Goal: Communication & Community: Answer question/provide support

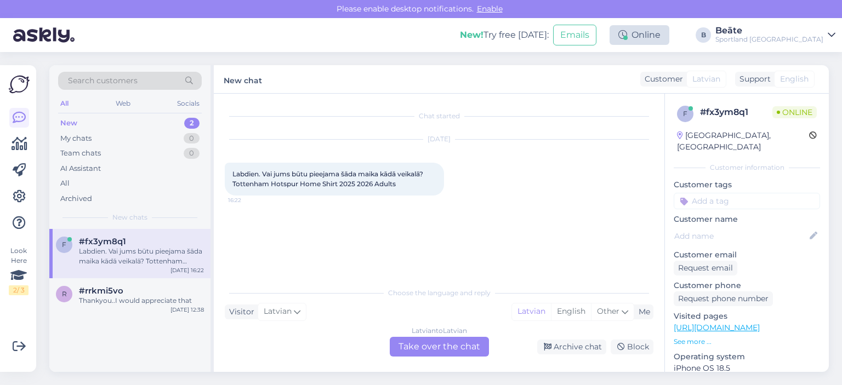
click at [628, 37] on div at bounding box center [625, 38] width 4 height 4
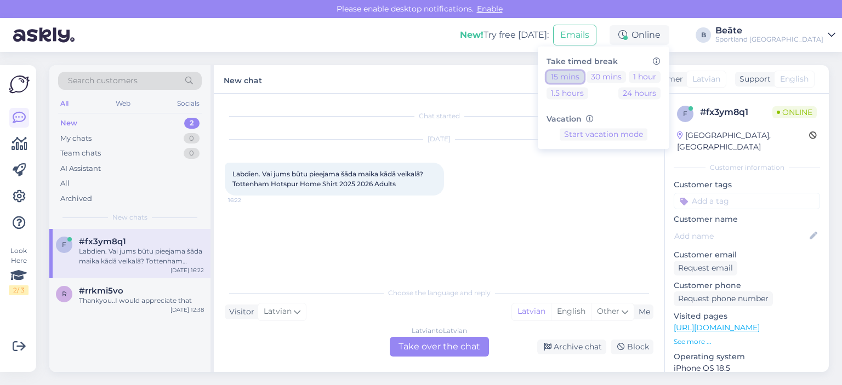
click at [584, 78] on button "15 mins" at bounding box center [564, 77] width 37 height 12
drag, startPoint x: 234, startPoint y: 183, endPoint x: 259, endPoint y: 183, distance: 25.2
click at [259, 183] on span "Labdien. Vai jums būtu pieejama šāda maika kādā veikalā? Tottenham Hotspur Home…" at bounding box center [328, 179] width 192 height 18
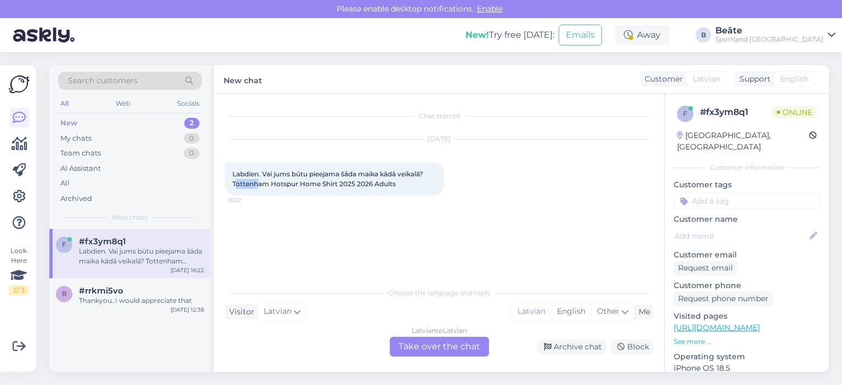
click at [252, 179] on span "Labdien. Vai jums būtu pieejama šāda maika kādā veikalā? Tottenham Hotspur Home…" at bounding box center [328, 179] width 192 height 18
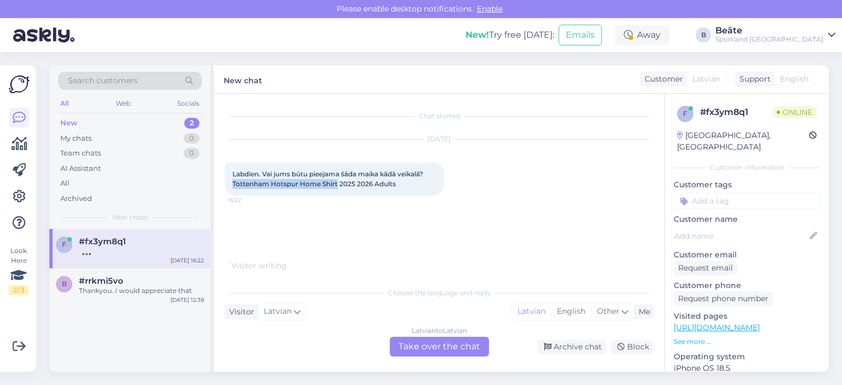
drag, startPoint x: 233, startPoint y: 183, endPoint x: 338, endPoint y: 183, distance: 105.2
click at [338, 183] on span "Labdien. Vai jums būtu pieejama šāda maika kādā veikalā? Tottenham Hotspur Home…" at bounding box center [328, 179] width 192 height 18
copy span "Tottenham Hotspur Home Shirt"
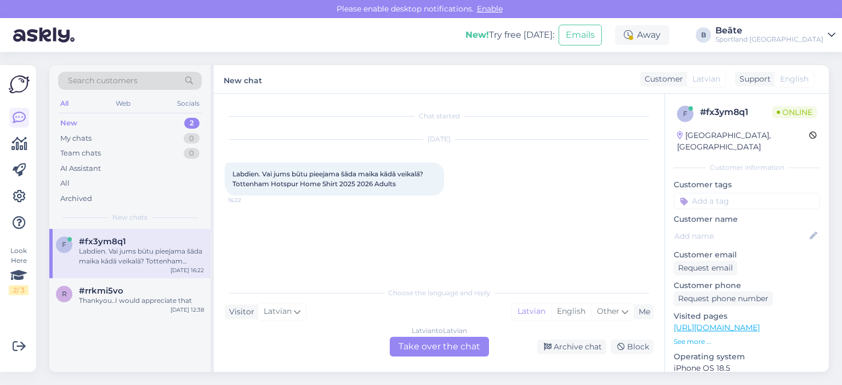
click at [428, 349] on div "Latvian to Latvian Take over the chat" at bounding box center [439, 347] width 99 height 20
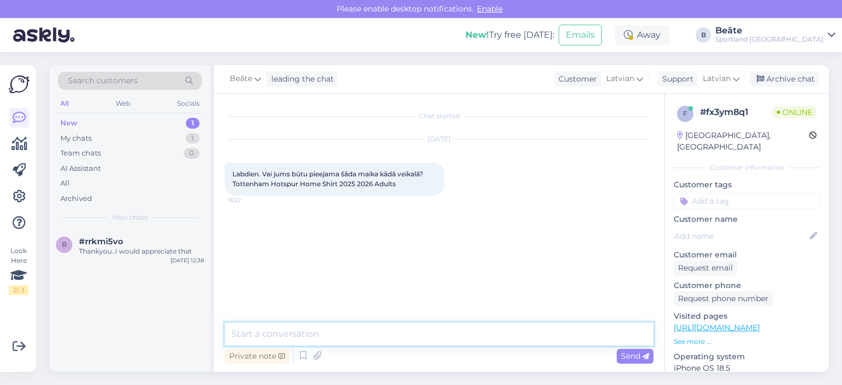
click at [386, 326] on textarea at bounding box center [439, 334] width 429 height 23
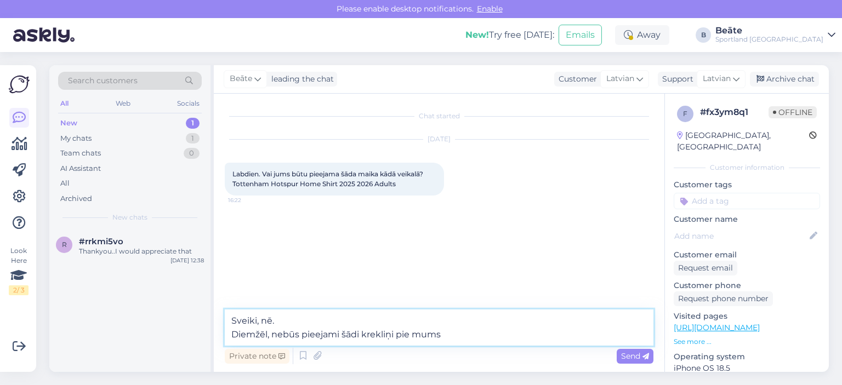
type textarea "Sveiki, nē. Diemžēl, nebūs pieejami šādi krekliņi pie mums."
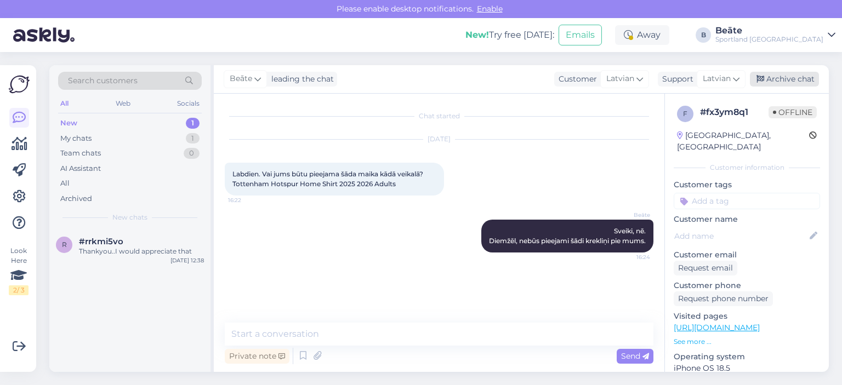
click at [785, 78] on div "Archive chat" at bounding box center [784, 79] width 69 height 15
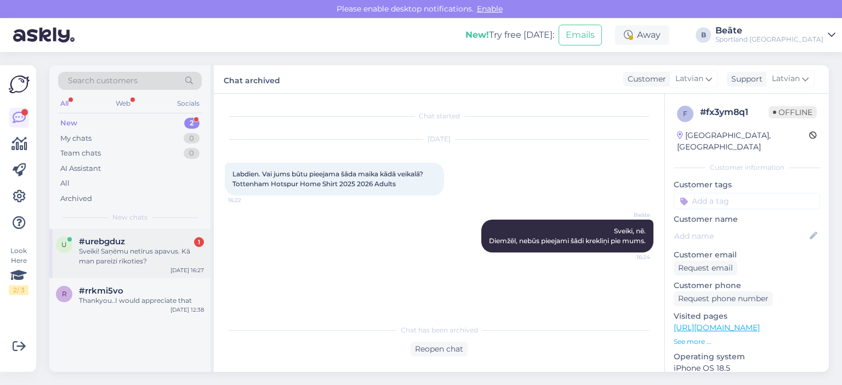
click at [158, 250] on div "Sveiki! Saņēmu netīrus apavus. Kā man pareizi rīkoties?" at bounding box center [141, 257] width 125 height 20
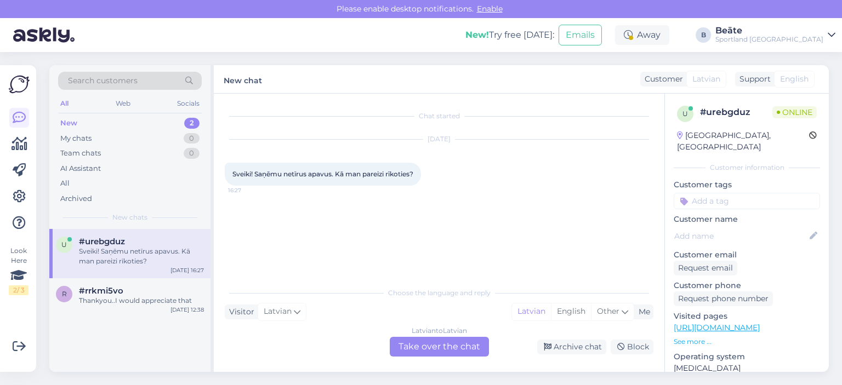
click at [451, 356] on div "Latvian to Latvian Take over the chat" at bounding box center [439, 347] width 99 height 20
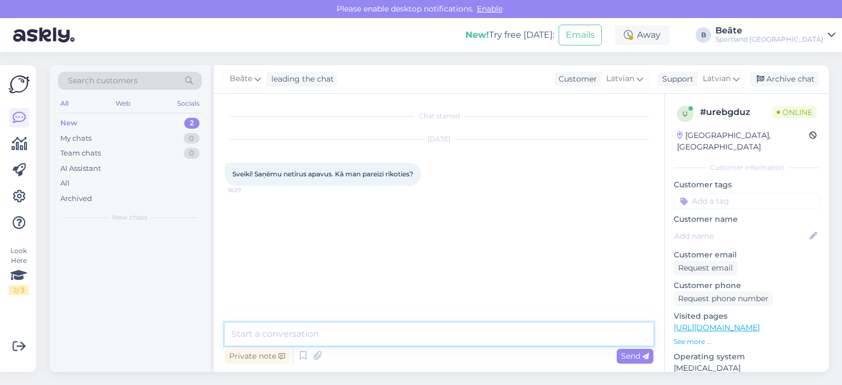
click at [452, 340] on textarea at bounding box center [439, 334] width 429 height 23
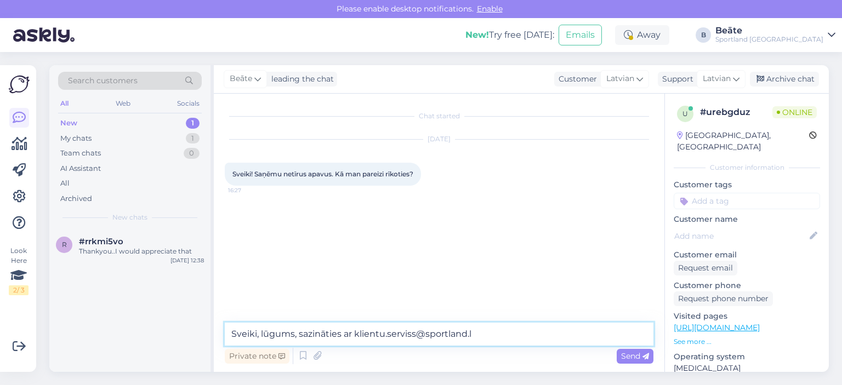
type textarea "Sveiki, lūgums, sazināties ar [EMAIL_ADDRESS][DOMAIN_NAME]"
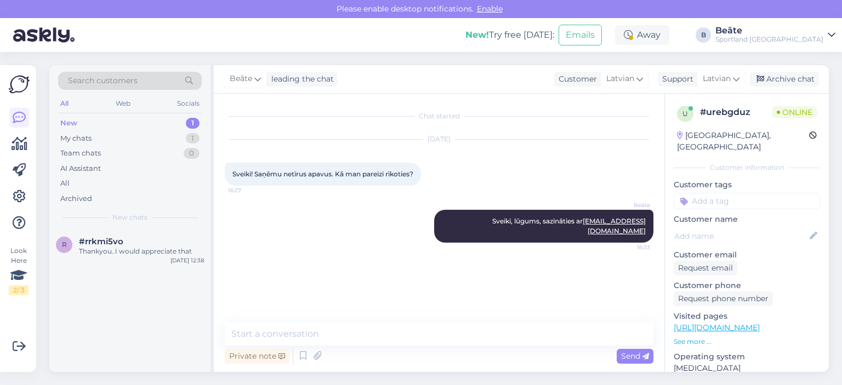
click at [779, 67] on div "Beāte leading the chat Customer Latvian Arabic Belarusian Bulgarian Chinese Cze…" at bounding box center [521, 79] width 615 height 28
click at [783, 75] on div "Archive chat" at bounding box center [784, 79] width 69 height 15
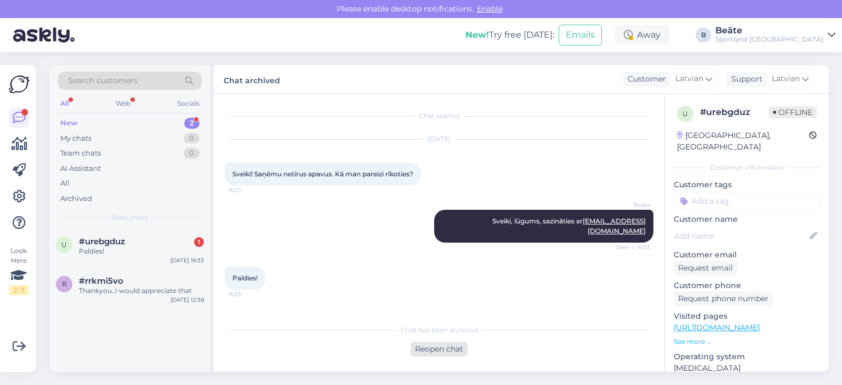
click at [440, 352] on div "Reopen chat" at bounding box center [438, 349] width 57 height 15
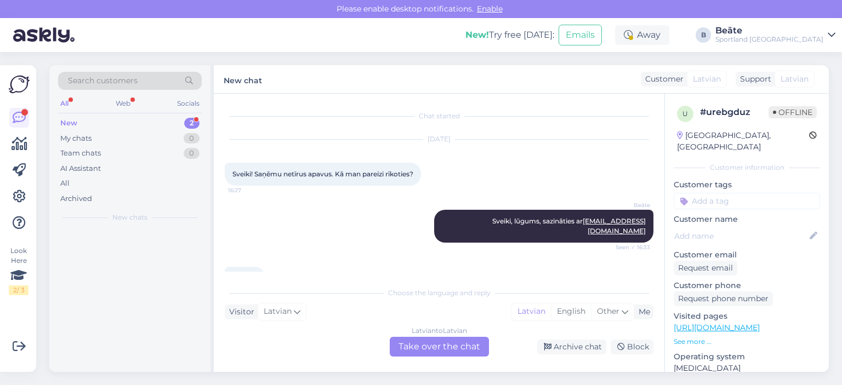
click at [459, 350] on div "Latvian to Latvian Take over the chat" at bounding box center [439, 347] width 99 height 20
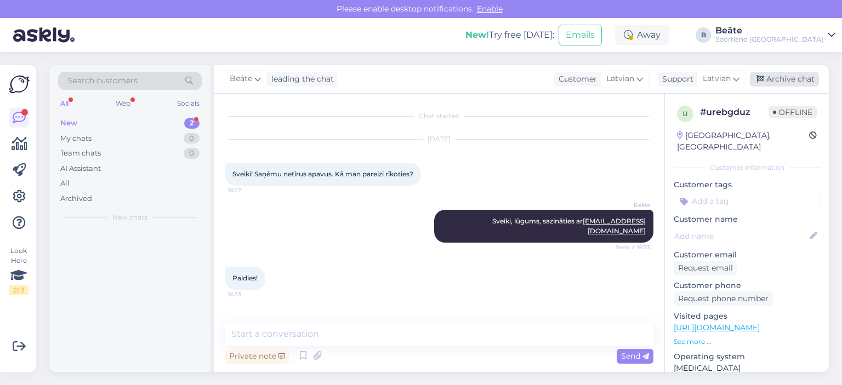
click at [791, 79] on div "Archive chat" at bounding box center [784, 79] width 69 height 15
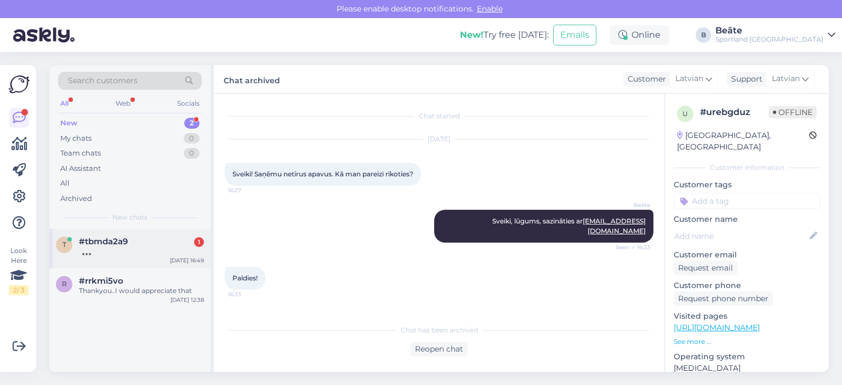
click at [116, 242] on span "#tbmda2a9" at bounding box center [103, 242] width 49 height 10
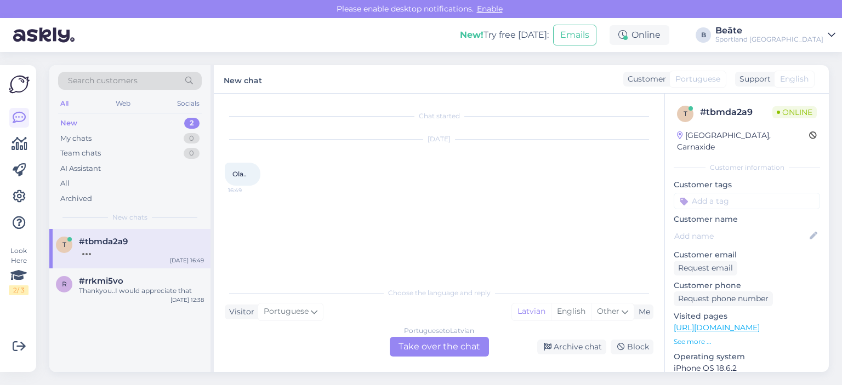
click at [430, 348] on div "Portuguese to Latvian Take over the chat" at bounding box center [439, 347] width 99 height 20
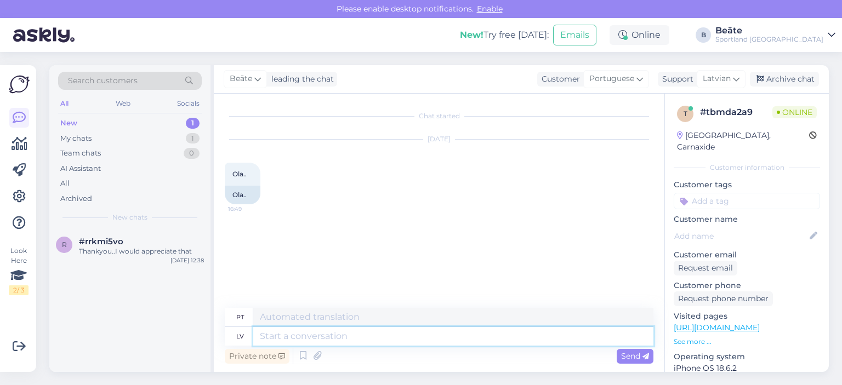
click at [377, 335] on textarea at bounding box center [453, 336] width 400 height 19
type textarea "Labdien, k"
type textarea "Olá,"
type textarea "Labdien, kā mēs"
type textarea "Olá, como vai?"
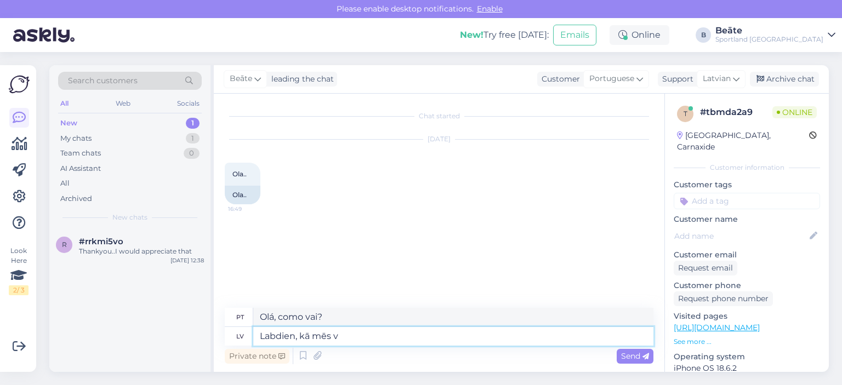
type textarea "Labdien, kā mēs va"
type textarea "Olá, como estamos?"
type textarea "Labdien, kā mēs varam Ju"
type textarea "Olá, como podemos"
type textarea "Labdien, kā mēs varam Jums pal"
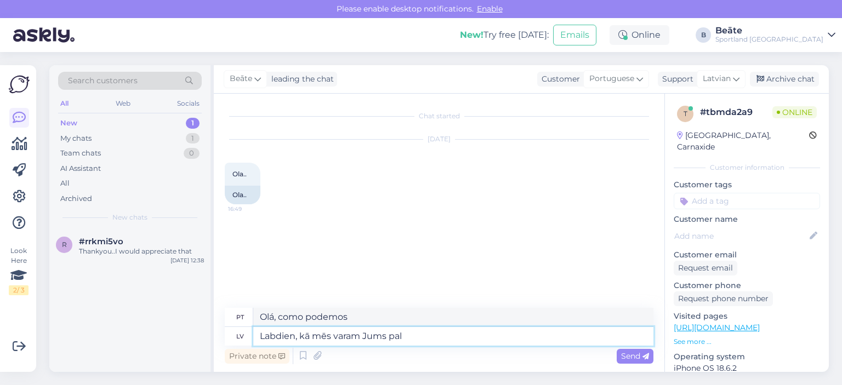
type textarea "Olá, como podemos ajudar você?"
type textarea "Labdien, kā mēs varam Jums palīdzēt?"
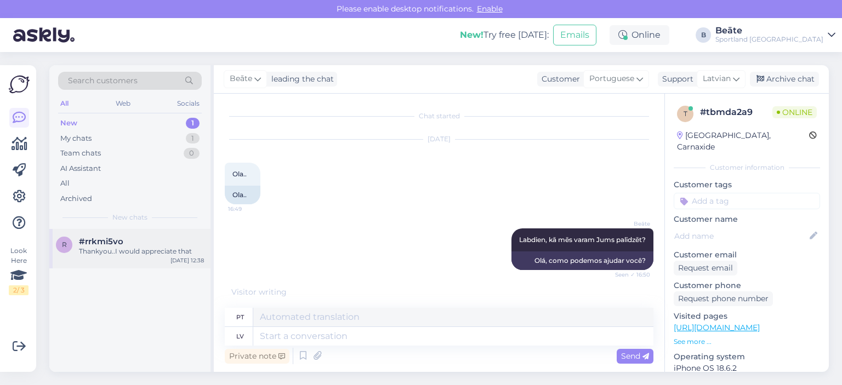
click at [130, 244] on div "#rrkmi5vo" at bounding box center [141, 242] width 125 height 10
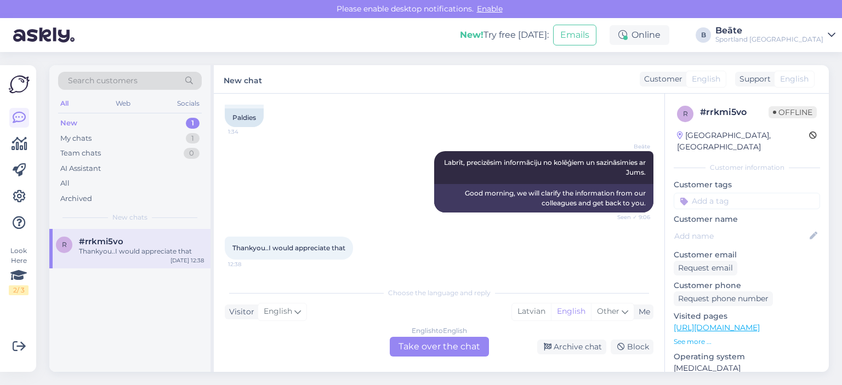
scroll to position [925, 0]
click at [75, 144] on div "My chats 1" at bounding box center [130, 138] width 144 height 15
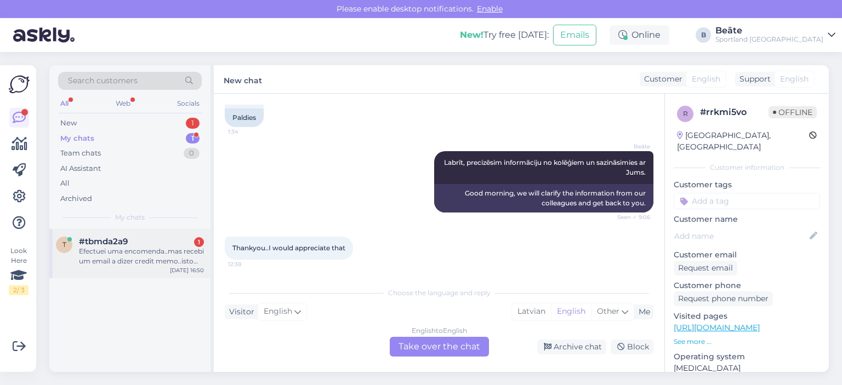
click at [149, 260] on div "Efectuei uma encomenda..mas recebi um email a dizer credit memo..isto quer dize…" at bounding box center [141, 257] width 125 height 20
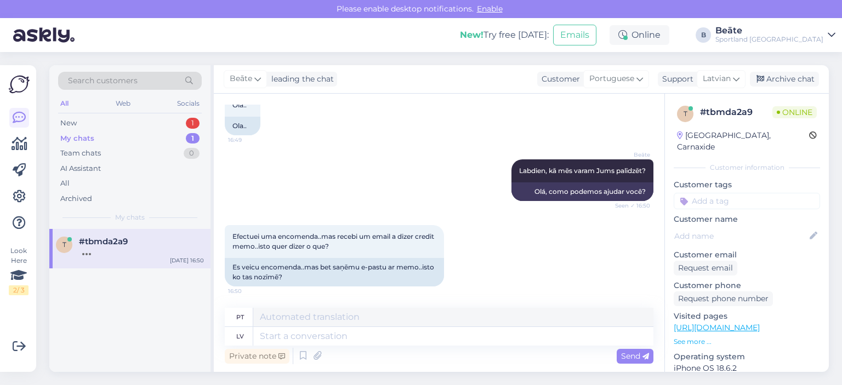
scroll to position [135, 0]
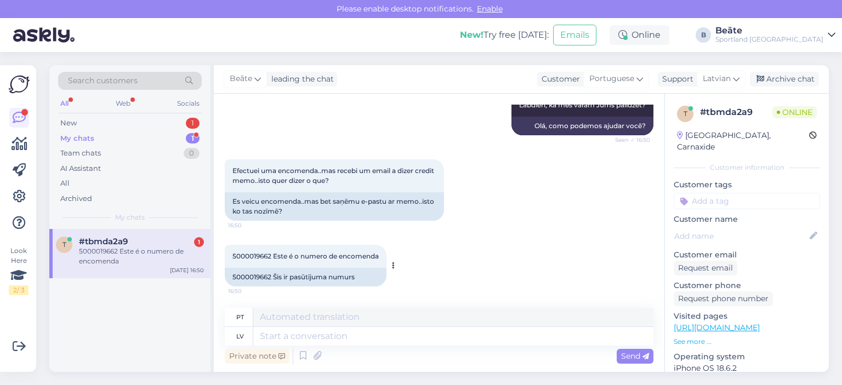
click at [259, 277] on div "5000019662 Šis ir pasūtījuma numurs" at bounding box center [306, 277] width 162 height 19
copy div "5000019662"
click at [370, 341] on textarea at bounding box center [453, 336] width 400 height 19
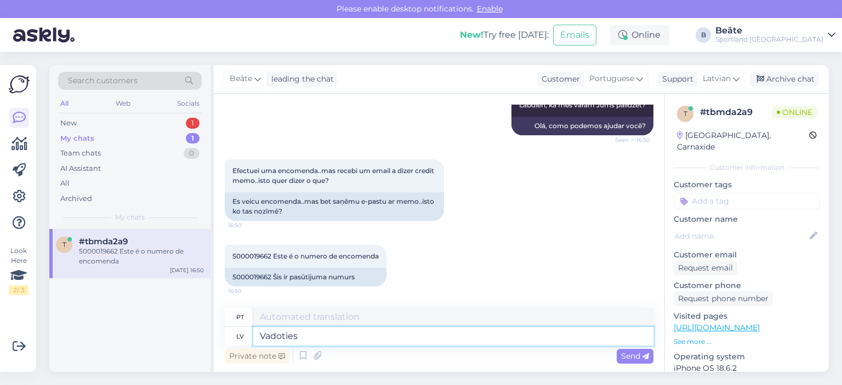
type textarea "Vadoties p"
type textarea "Guiado por"
type textarea "Vadoties pēc sistēmā nor"
type textarea "Guiado pelo sistema"
type textarea "Vadoties pēc sistēmā norādītās n"
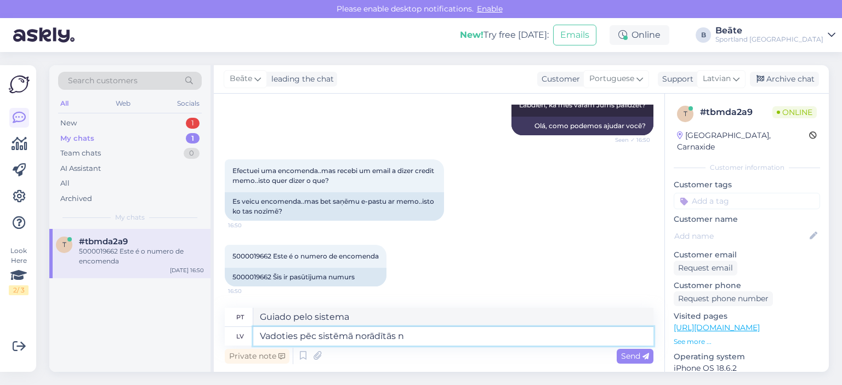
type textarea "Com base no que está especificado no sistema"
type textarea "Vadoties pēc sistēmā norādītās informācijas, Ju"
type textarea "Com base nas informações fornecidas no sistema,"
type textarea "Vadoties pēc sistēmā norādītās informācijas, Jums par"
type textarea "Com base nas informações fornecidas no sistema, você"
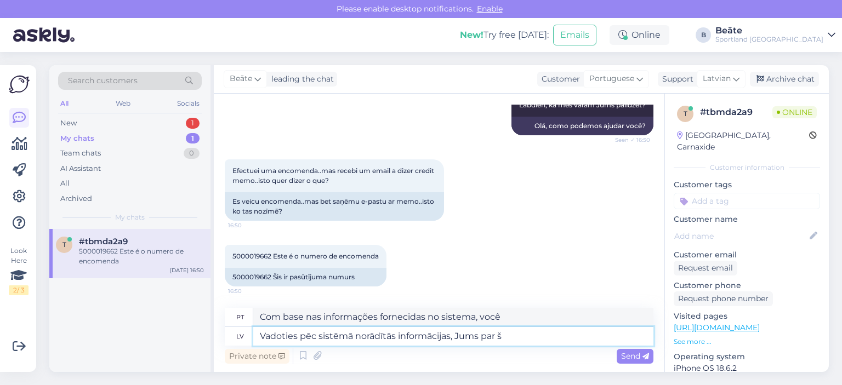
type textarea "Vadoties pēc sistēmā norādītās informācijas, Jums par šo"
type textarea "Com base nas informações fornecidas no sistema, você será"
type textarea "Vadoties pēc sistēmā norādītās informācijas, Jums par šo"
type textarea "Com base nas informações fornecidas no sistema, você será informado sobre isso"
type textarea "Vadoties pēc sistēmā norādītās informācijas, Jums par šo preci"
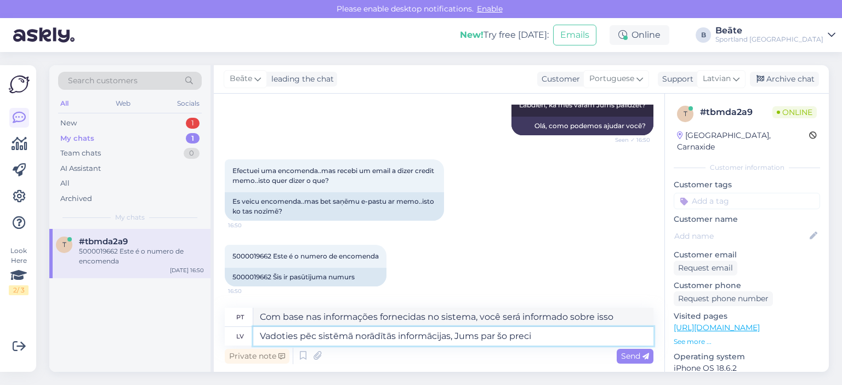
type textarea "Com base nas informações fornecidas no sistema, você receberá informações sobre…"
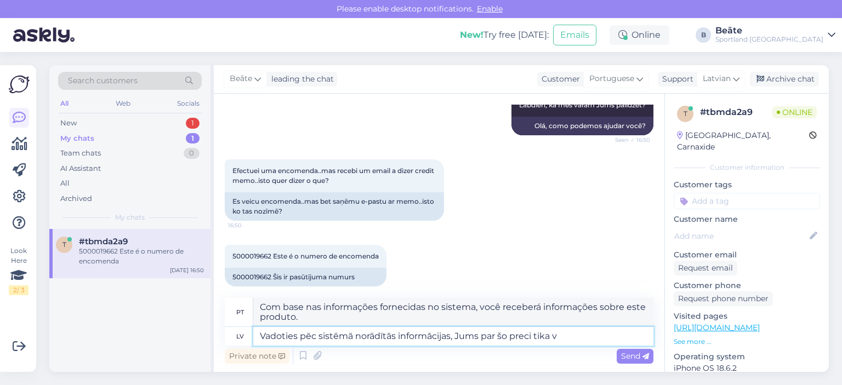
type textarea "Vadoties pēc sistēmā norādītās informācijas, Jums par šo preci tika ve"
type textarea "Com base nas informações fornecidas no sistema, você foi notificado sobre este …"
type textarea "Vadoties pēc sistēmā norādītās informācijas, Jums par šo preci tika veikta naud…"
type textarea "Com base nas informações fornecidas no sistema, você foi cobrado por este item."
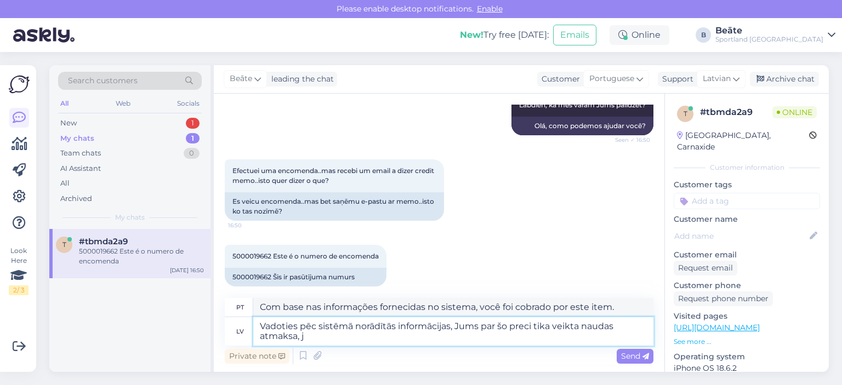
type textarea "Vadoties pēc sistēmā norādītās informācijas, Jums par šo preci tika veikta naud…"
type textarea "Com base nas informações fornecidas no sistema, você foi reembolsado por este i…"
type textarea "Vadoties pēc sistēmā norādītās informācijas, Jums par šo preci tika veikta naud…"
type textarea "Com base nas informações fornecidas no sistema, você foi reembolsado por este i…"
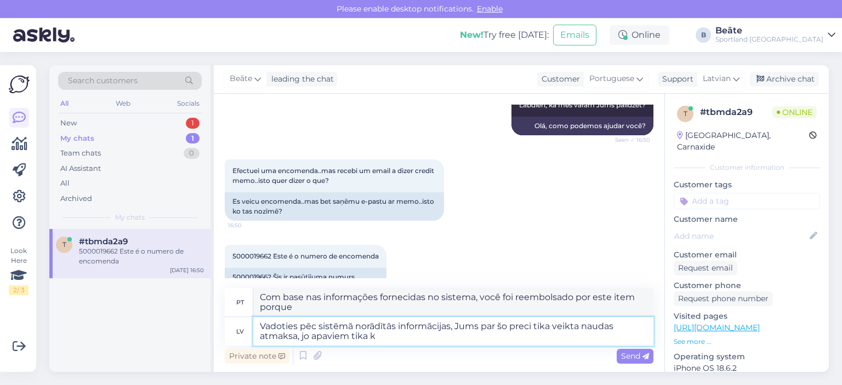
type textarea "Vadoties pēc sistēmā norādītās informācijas, Jums par šo preci tika veikta naud…"
type textarea "Com base nas informações fornecidas no sistema, você foi reembolsado por este i…"
type textarea "Vadoties pēc sistēmā norādītās informācijas, Jums par šo preci tika veikta naud…"
type textarea "Com base nas informações fornecidas no sistema, você foi reembolsado por este i…"
type textarea "Vadoties pēc sistēmā norādītās informācijas, Jums par šo preci tika veikta naud…"
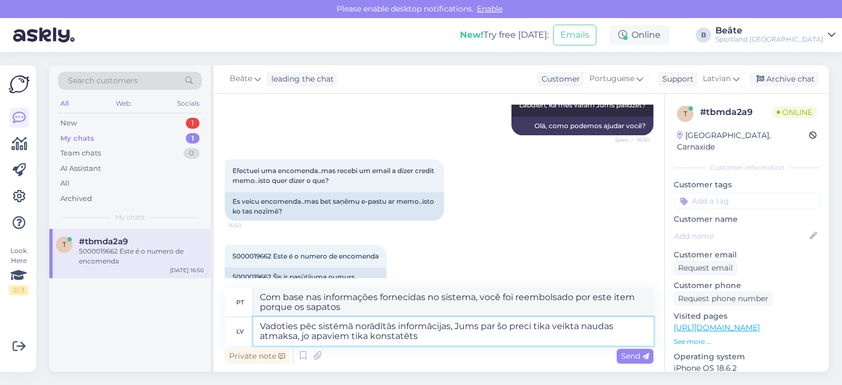
type textarea "Com base nas informações fornecidas no sistema, você foi reembolsado por este i…"
type textarea "Vadoties pēc sistēmā norādītās informācijas, Jums par šo preci tika veikta naud…"
type textarea "Com base nas informações fornecidas no sistema, você foi reembolsado por este i…"
type textarea "Vadoties pēc sistēmā norādītās informācijas, Jums par šo preci tika veikta naud…"
type textarea "Com base nas informações fornecidas no sistema, você foi reembolsado por este i…"
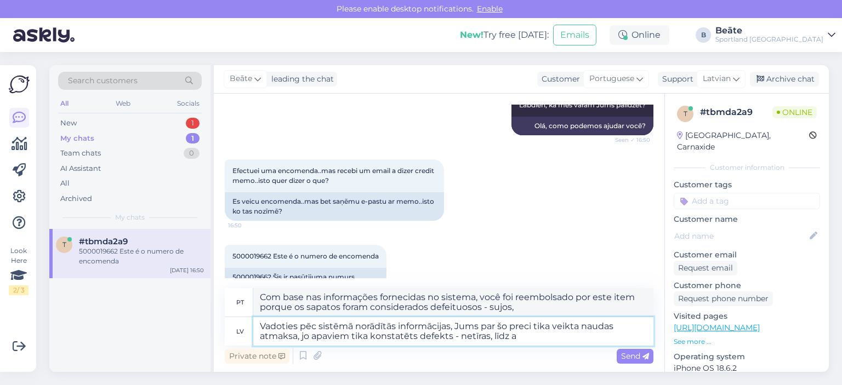
type textarea "Vadoties pēc sistēmā norādītās informācijas, Jums par šo preci tika veikta naud…"
type textarea "Com base nas informações fornecidas no sistema, você foi reembolsado por este p…"
type textarea "Vadoties pēc sistēmā norādītās informācijas, Jums par šo preci tika veikta naud…"
type textarea "Com base nas informações fornecidas no sistema, você foi reembolsado por este p…"
type textarea "Vadoties pēc sistēmā norādītās informācijas, Jums par šo preci tika veikta naud…"
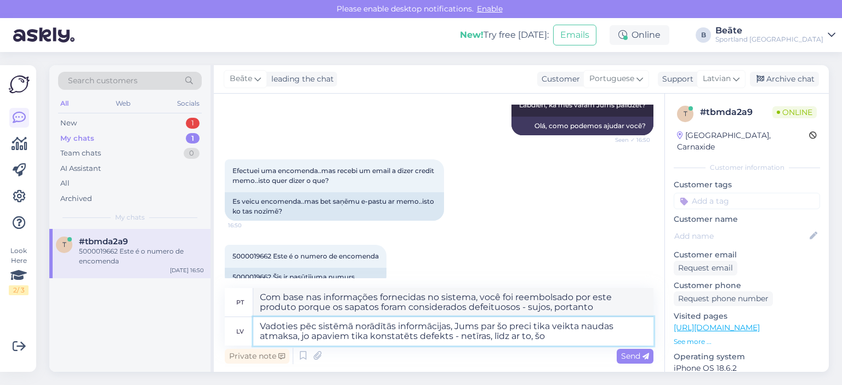
type textarea "Com base nas informações fornecidas no sistema, você foi reembolsado por este i…"
type textarea "Vadoties pēc sistēmā norādītās informācijas, Jums par šo preci tika veikta naud…"
type textarea "Com base nas informações fornecidas no sistema, você foi reembolsado por este p…"
type textarea "Vadoties pēc sistēmā norādītās informācijas, Jums par šo preci tika veikta naud…"
type textarea "Com base nas informações fornecidas no sistema, você foi reembolsado por este p…"
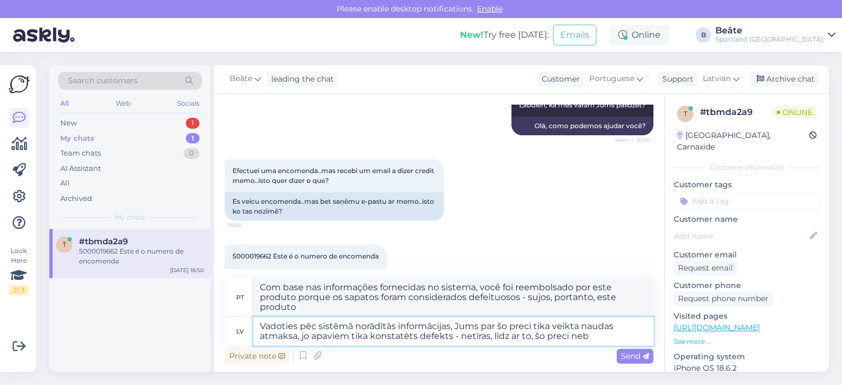
type textarea "Vadoties pēc sistēmā norādītās informācijas, Jums par šo preci tika veikta naud…"
type textarea "Com base nas informações fornecidas no sistema, você foi reembolsado por este p…"
type textarea "Vadoties pēc sistēmā norādītās informācijas, Jums par šo preci tika veikta naud…"
type textarea "Com base nas informações fornecidas no sistema, você foi reembolsado por este i…"
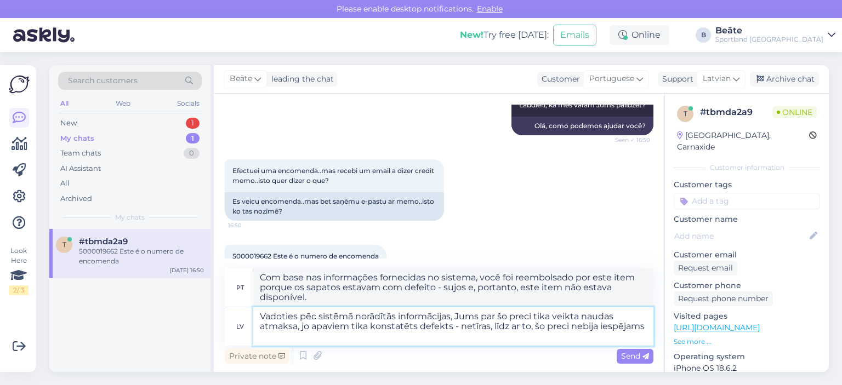
type textarea "Vadoties pēc sistēmā norādītās informācijas, Jums par šo preci tika veikta naud…"
type textarea "Com base nas informações fornecidas no sistema, você foi reembolsado por este i…"
type textarea "Vadoties pēc sistēmā norādītās informācijas, Jums par šo preci tika veikta naud…"
type textarea "Com base nas informações fornecidas no sistema, você foi reembolsado por este i…"
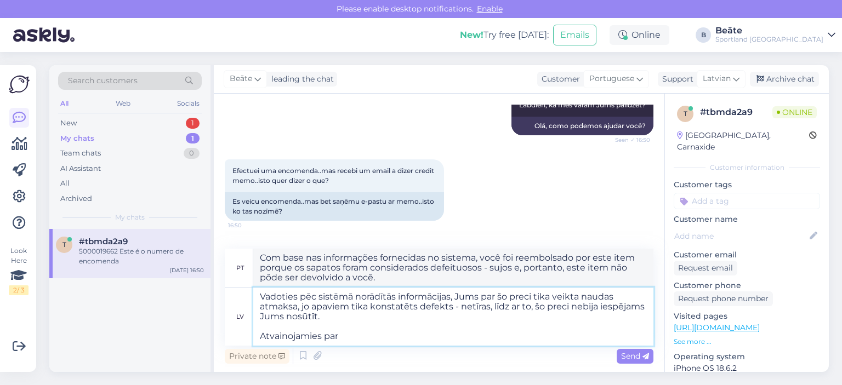
type textarea "Vadoties pēc sistēmā norādītās informācijas, Jums par šo preci tika veikta naud…"
type textarea "Com base nas informações fornecidas no sistema, você foi reembolsado por este i…"
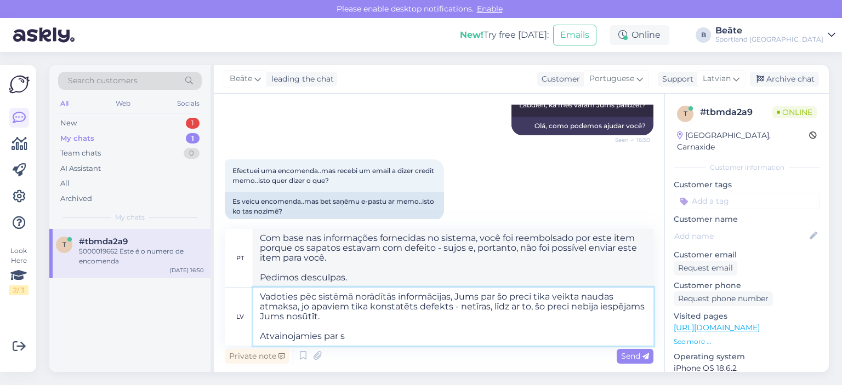
type textarea "Vadoties pēc sistēmā norādītās informācijas, Jums par šo preci tika veikta naud…"
type textarea "Com base nas informações fornecidas no sistema, você foi reembolsado por este i…"
type textarea "Vadoties pēc sistēmā norādītās informācijas, Jums par šo preci tika veikta naud…"
type textarea "Com base nas informações fornecidas no sistema, você foi reembolsado por este i…"
type textarea "Vadoties pēc sistēmā norādītās informācijas, Jums par šo preci tika veikta naud…"
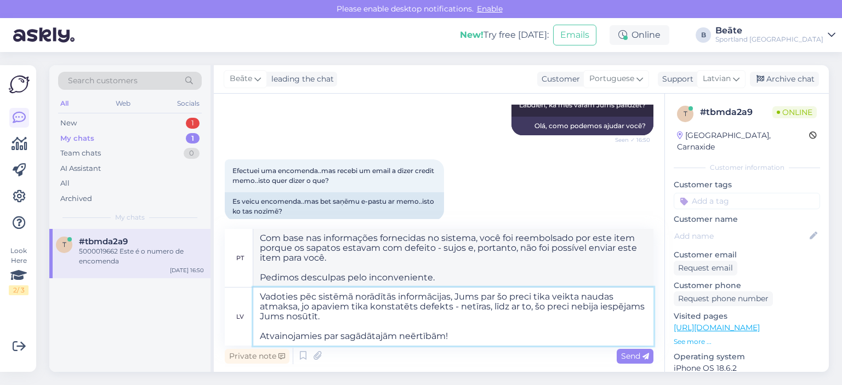
type textarea "Com base nas informações fornecidas no sistema, você foi reembolsado por este i…"
click at [287, 320] on textarea "Vadoties pēc sistēmā norādītās informācijas, Jums par šo preci tika veikta naud…" at bounding box center [453, 317] width 400 height 58
click at [324, 318] on textarea "Vadoties pēc sistēmā norādītās informācijas, Jums par šo preci tika veikta naud…" at bounding box center [453, 317] width 400 height 58
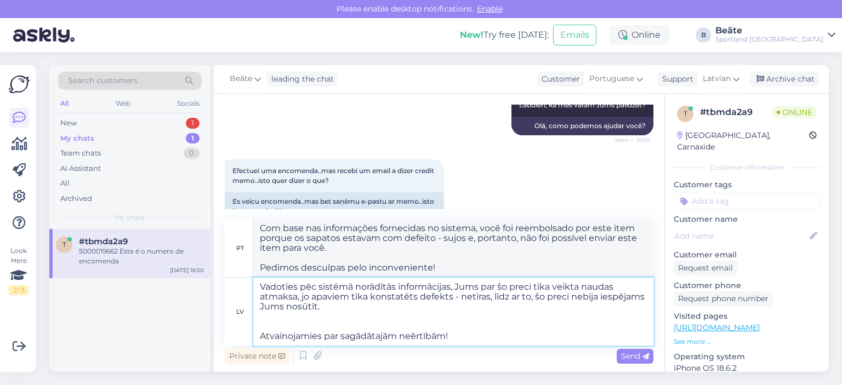
type textarea "Vadoties pēc sistēmā norādītās informācijas, Jums par šo preci tika veikta naud…"
type textarea "Com base nas informações fornecidas no sistema, você foi reembolsado por este i…"
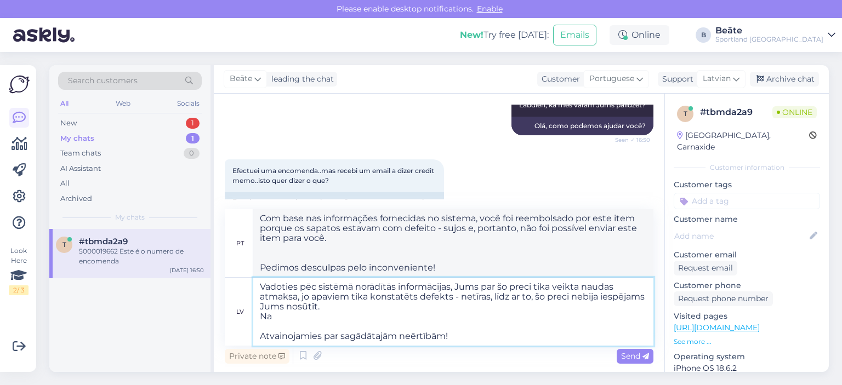
type textarea "Vadoties pēc sistēmā norādītās informācijas, Jums par šo preci tika veikta naud…"
type textarea "Com base nas informações fornecidas no sistema, você foi reembolsado por este i…"
type textarea "Vadoties pēc sistēmā norādītās informācijas, Jums par šo preci tika veikta naud…"
type textarea "Com base nas informações fornecidas no sistema, você foi reembolsado por este i…"
type textarea "Vadoties pēc sistēmā norādītās informācijas, Jums par šo preci tika veikta naud…"
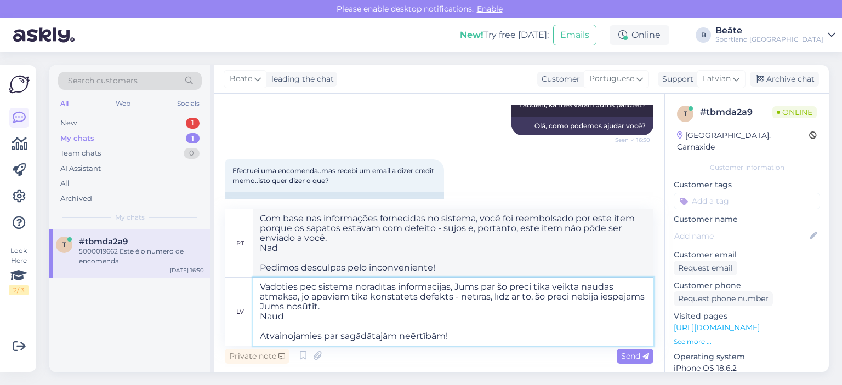
type textarea "Com base nas informações fornecidas no sistema, você foi reembolsado por este i…"
type textarea "Vadoties pēc sistēmā norādītās informācijas, Jums par šo preci tika veikta naud…"
type textarea "Com base nas informações fornecidas no sistema, você foi reembolsado por este i…"
type textarea "Vadoties pēc sistēmā norādītās informācijas, Jums par šo preci tika veikta naud…"
type textarea "Com base nas informações fornecidas no sistema, você foi reembolsado por este i…"
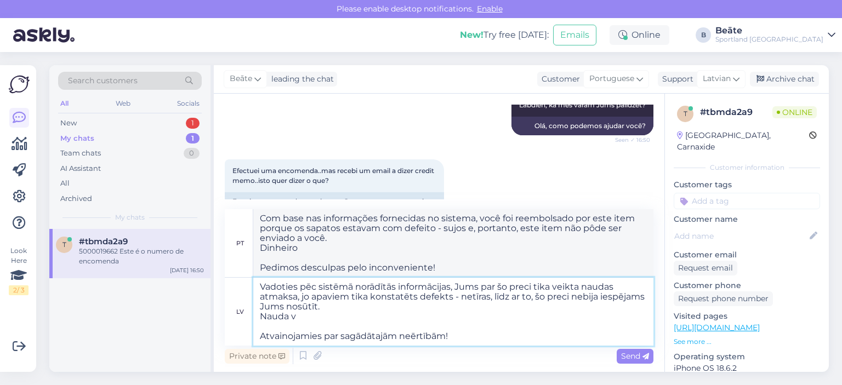
type textarea "Vadoties pēc sistēmā norādītās informācijas, Jums par šo preci tika veikta naud…"
type textarea "Com base nas informações fornecidas no sistema, você foi reembolsado por este i…"
type textarea "Vadoties pēc sistēmā norādītās informācijas, Jums par šo preci tika veikta naud…"
type textarea "Com base nas informações fornecidas no sistema, você foi reembolsado por este i…"
type textarea "Vadoties pēc sistēmā norādītās informācijas, Jums par šo preci tika veikta naud…"
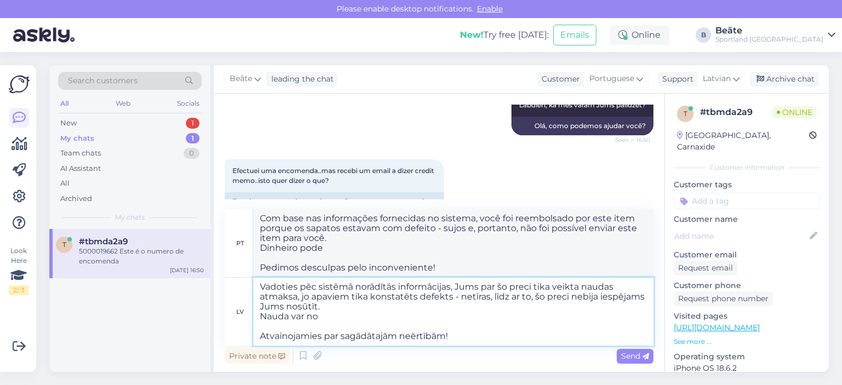
type textarea "Com base nas informações fornecidas no sistema, você foi reembolsado por este i…"
type textarea "Vadoties pēc sistēmā norādītās informācijas, Jums par šo preci tika veikta naud…"
type textarea "Com base nas informações fornecidas no sistema, você foi reembolsado por este i…"
type textarea "Vadoties pēc sistēmā norādītās informācijas, Jums par šo preci tika veikta naud…"
type textarea "Com base nas informações fornecidas no sistema, você foi reembolsado por este i…"
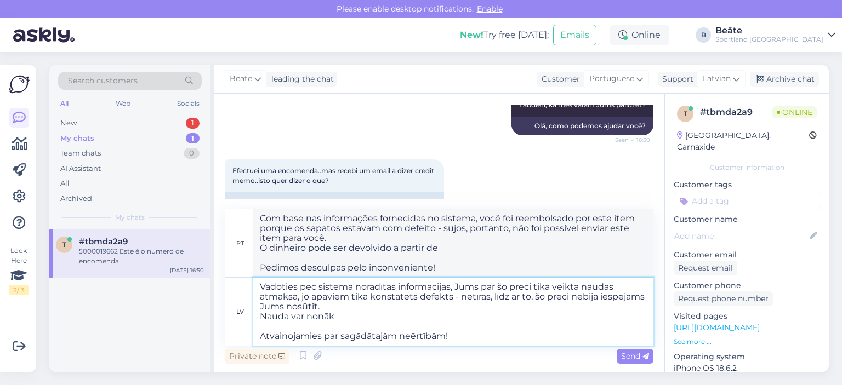
type textarea "Vadoties pēc sistēmā norādītās informācijas, Jums par šo preci tika veikta naud…"
type textarea "Com base nas informações fornecidas no sistema, você foi reembolsado por este i…"
type textarea "Vadoties pēc sistēmā norādītās informācijas, Jums par šo preci tika veikta naud…"
type textarea "Com base nas informações fornecidas no sistema, você foi reembolsado por este i…"
type textarea "Vadoties pēc sistēmā norādītās informācijas, Jums par šo preci tika veikta naud…"
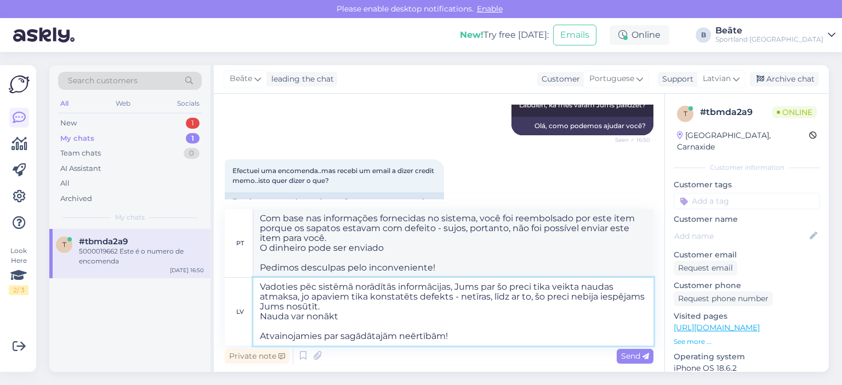
type textarea "Com base nas informações fornecidas no sistema, você foi reembolsado por este i…"
type textarea "Vadoties pēc sistēmā norādītās informācijas, Jums par šo preci tika veikta naud…"
type textarea "Com base nas informações fornecidas no sistema, você foi reembolsado por este i…"
type textarea "Vadoties pēc sistēmā norādītās informācijas, Jums par šo preci tika veikta naud…"
type textarea "Com base nas informações fornecidas no sistema, você foi reembolsado por este i…"
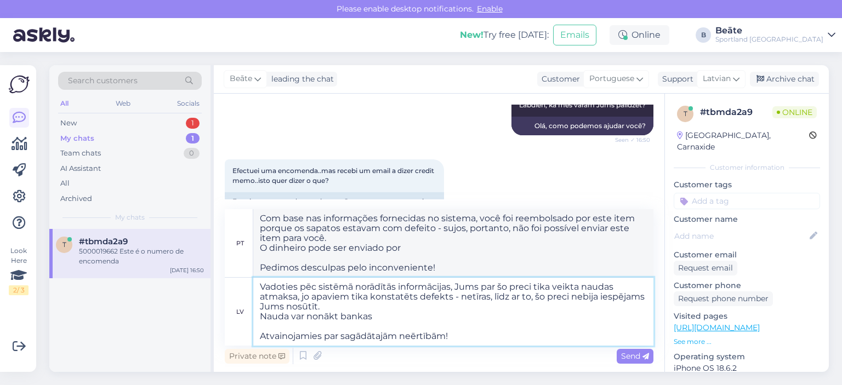
type textarea "Vadoties pēc sistēmā norādītās informācijas, Jums par šo preci tika veikta naud…"
type textarea "Com base nas informações fornecidas no sistema, você foi reembolsado por este i…"
type textarea "Vadoties pēc sistēmā norādītās informācijas, Jums par šo preci tika veikta naud…"
type textarea "Com base nas informações fornecidas no sistema, você foi reembolsado por este i…"
type textarea "Vadoties pēc sistēmā norādītās informācijas, Jums par šo preci tika veikta naud…"
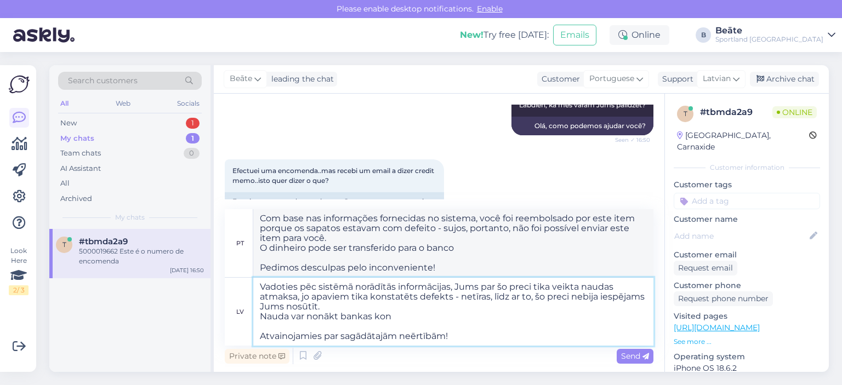
type textarea "Com base nas informações fornecidas no sistema, você foi reembolsado por este i…"
type textarea "Vadoties pēc sistēmā norādītās informācijas, Jums par šo preci tika veikta naud…"
type textarea "Com base nas informações fornecidas no sistema, você foi reembolsado por este i…"
type textarea "Vadoties pēc sistēmā norādītās informācijas, Jums par šo preci tika veikta naud…"
type textarea "Com base nas informações fornecidas no sistema, você foi reembolsado por este i…"
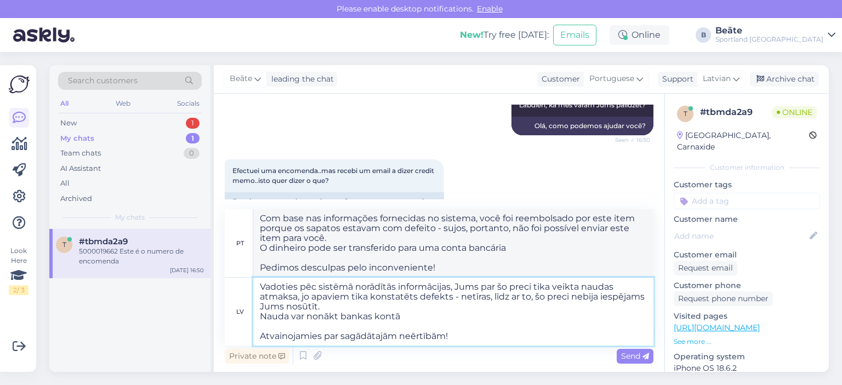
type textarea "Vadoties pēc sistēmā norādītās informācijas, Jums par šo preci tika veikta naud…"
type textarea "Com base nas informações fornecidas no sistema, você foi reembolsado por este i…"
type textarea "Vadoties pēc sistēmā norādītās informācijas, Jums par šo preci tika veikta naud…"
type textarea "Com base nas informações fornecidas no sistema, você foi reembolsado por este i…"
type textarea "Vadoties pēc sistēmā norādītās informācijas, Jums par šo preci tika veikta naud…"
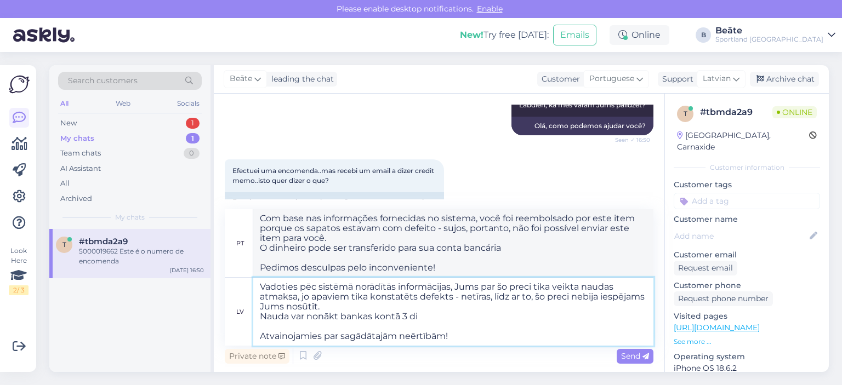
type textarea "Com base nas informações fornecidas no sistema, você foi reembolsado por este i…"
type textarea "Vadoties pēc sistēmā norādītās informācijas, Jums par šo preci tika veikta naud…"
type textarea "Com base nas informações fornecidas no sistema, você foi reembolsado por este i…"
type textarea "Vadoties pēc sistēmā norādītās informācijas, Jums par šo preci tika veikta naud…"
type textarea "Com base nas informações fornecidas no sistema, você foi reembolsado por este i…"
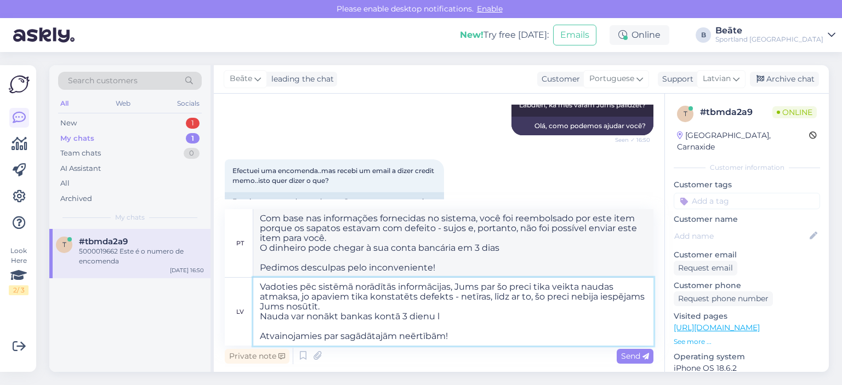
type textarea "Vadoties pēc sistēmā norādītās informācijas, Jums par šo preci tika veikta naud…"
type textarea "Com base nas informações fornecidas no sistema, você foi reembolsado por este i…"
type textarea "Vadoties pēc sistēmā norādītās informācijas, Jums par šo preci tika veikta naud…"
type textarea "Com base nas informações fornecidas no sistema, você foi reembolsado por este i…"
type textarea "Vadoties pēc sistēmā norādītās informācijas, Jums par šo preci tika veikta naud…"
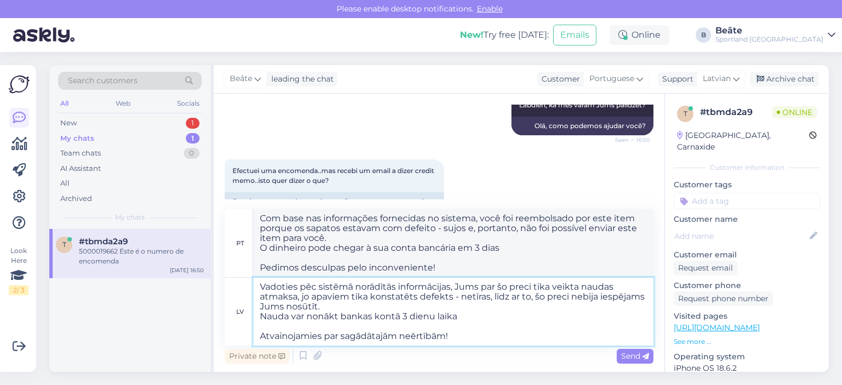
type textarea "Com base nas informações fornecidas no sistema, você foi reembolsado por este i…"
type textarea "Vadoties pēc sistēmā norādītās informācijas, Jums par šo preci tika veikta naud…"
type textarea "Com base nas informações fornecidas no sistema, você foi reembolsado por este i…"
type textarea "Vadoties pēc sistēmā norādītās informācijas, Jums par šo preci tika veikta naud…"
type textarea "Com base nas informações fornecidas no sistema, você foi reembolsado por este i…"
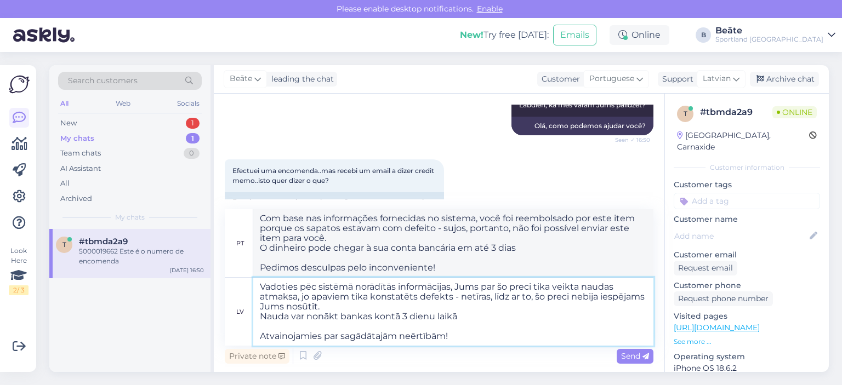
type textarea "Vadoties pēc sistēmā norādītās informācijas, Jums par šo preci tika veikta naud…"
type textarea "Com base nas informações fornecidas no sistema, você foi reembolsado por este i…"
type textarea "Vadoties pēc sistēmā norādītās informācijas, Jums par šo preci tika veikta naud…"
click at [629, 354] on span "Send" at bounding box center [635, 356] width 28 height 10
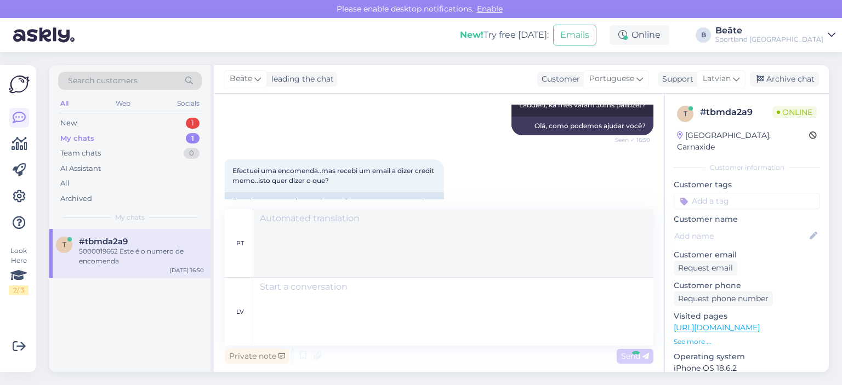
scroll to position [329, 0]
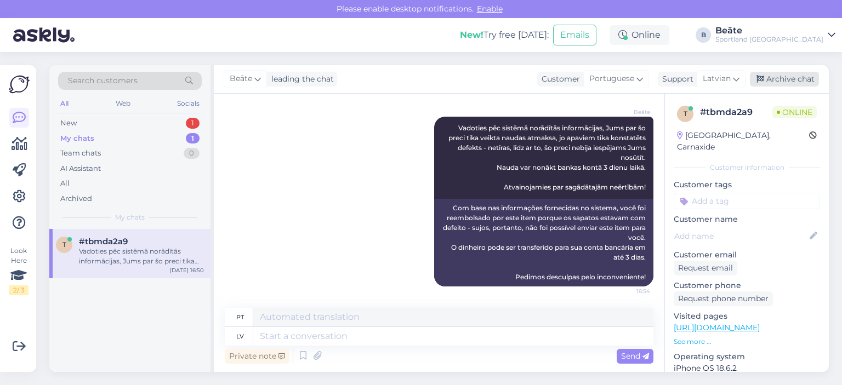
click at [773, 81] on div "Archive chat" at bounding box center [784, 79] width 69 height 15
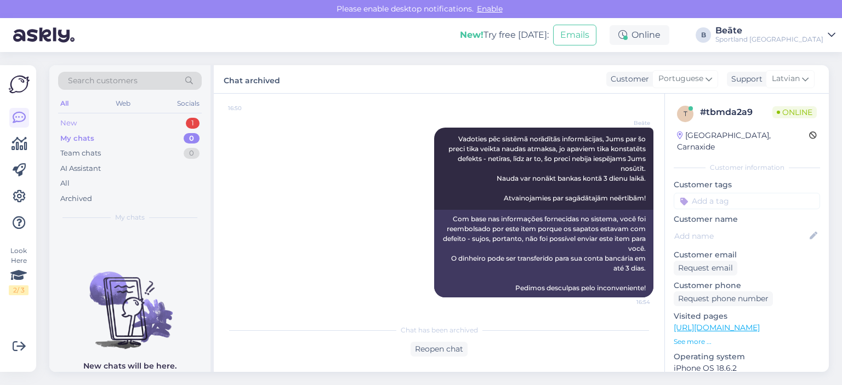
click at [154, 124] on div "New 1" at bounding box center [130, 123] width 144 height 15
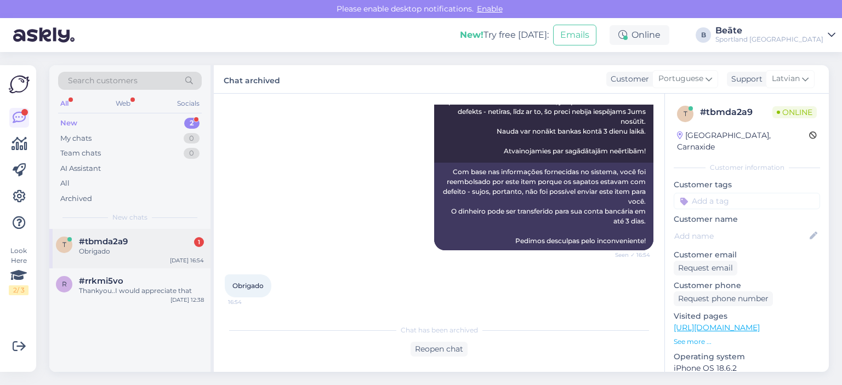
click at [145, 247] on div "Obrigado" at bounding box center [141, 252] width 125 height 10
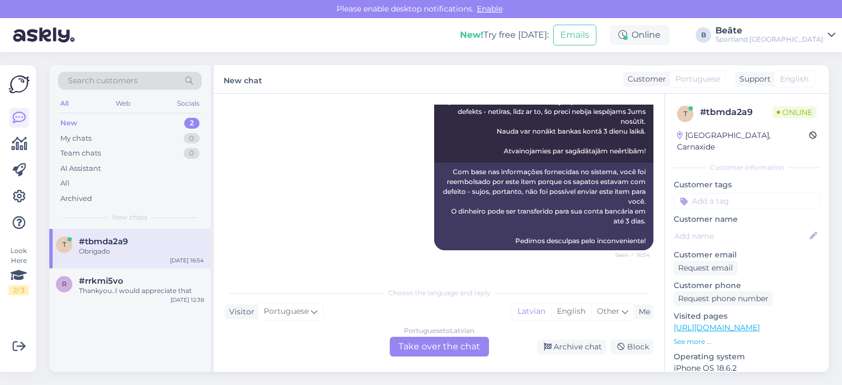
scroll to position [402, 0]
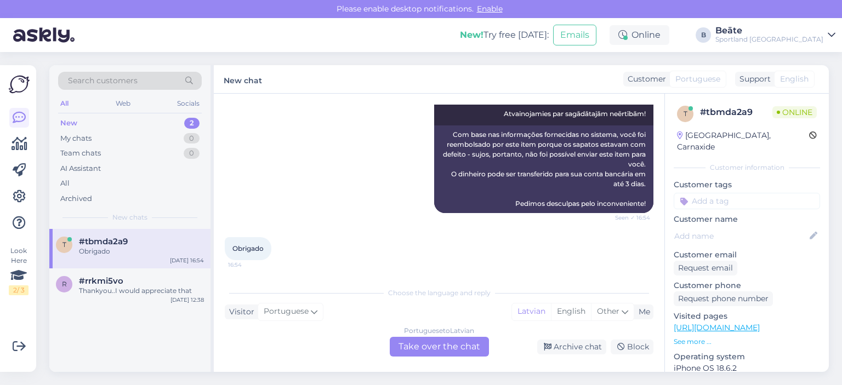
click at [408, 341] on div "Portuguese to Latvian Take over the chat" at bounding box center [439, 347] width 99 height 20
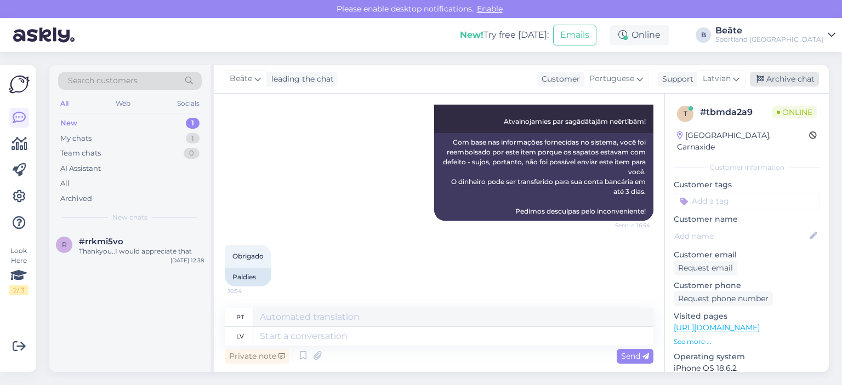
click at [771, 81] on div "Archive chat" at bounding box center [784, 79] width 69 height 15
